Goal: Information Seeking & Learning: Learn about a topic

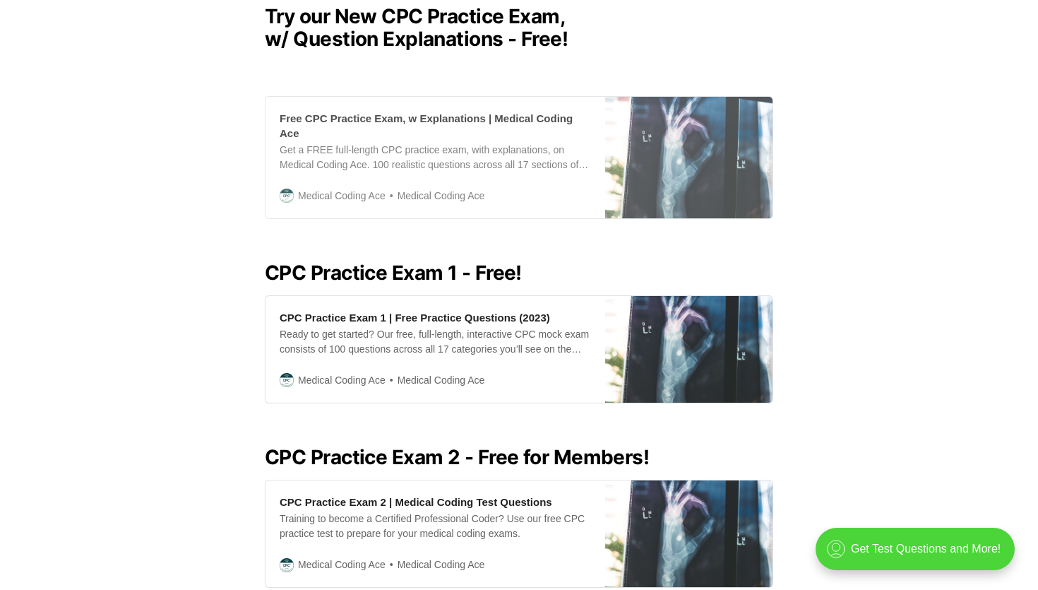
click at [521, 117] on div "Free CPC Practice Exam, w Explanations | Medical Coding Ace" at bounding box center [435, 126] width 311 height 30
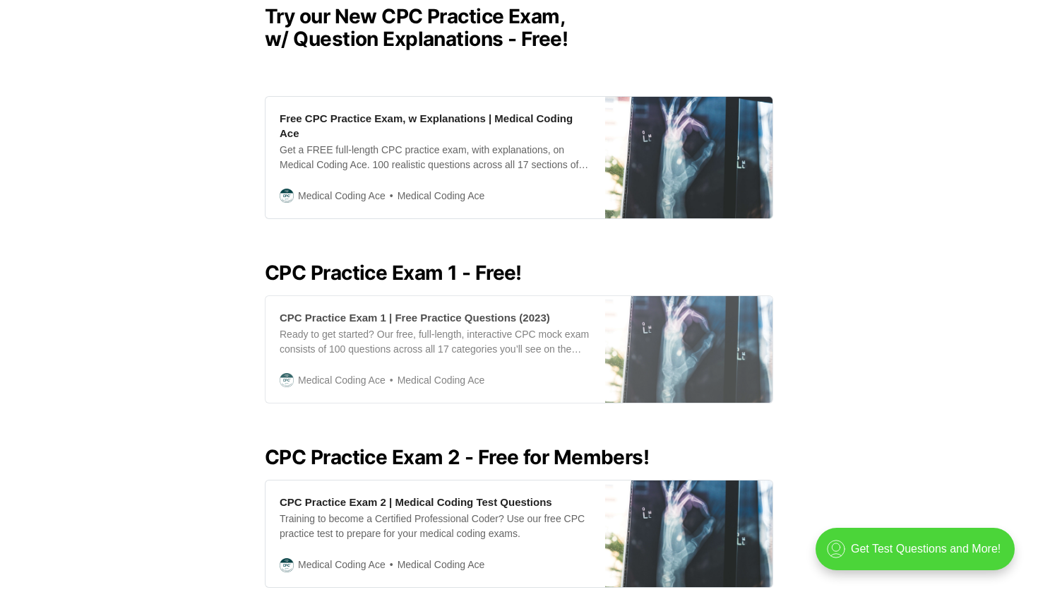
click at [455, 312] on div "CPC Practice Exam 1 | Free Practice Questions (2023)" at bounding box center [415, 317] width 270 height 15
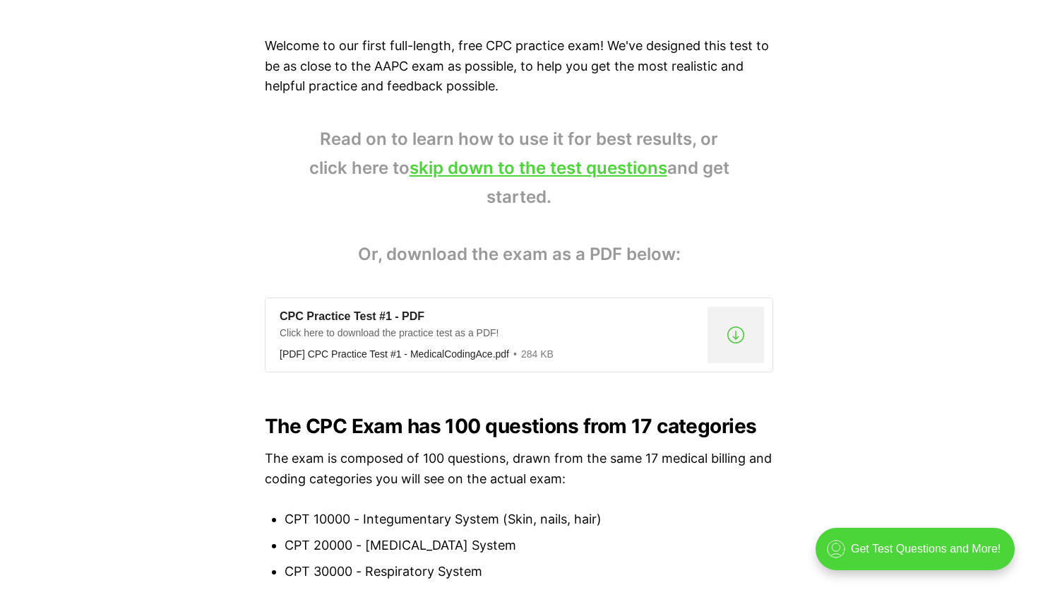
scroll to position [933, 0]
